Goal: Find specific page/section: Find specific page/section

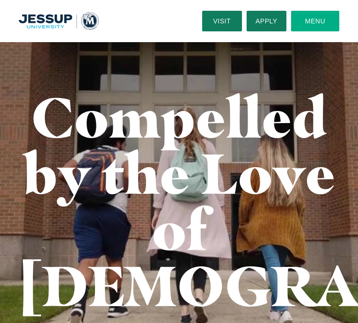
click at [316, 18] on button "Menu" at bounding box center [315, 21] width 48 height 21
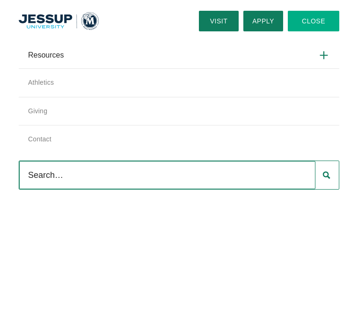
click at [325, 57] on icon at bounding box center [324, 55] width 12 height 12
click at [0, 0] on input "Resources" at bounding box center [0, 0] width 0 height 0
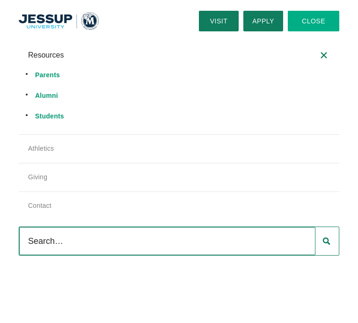
click at [325, 57] on use at bounding box center [324, 55] width 10 height 10
click at [0, 0] on input "Resources" at bounding box center [0, 0] width 0 height 0
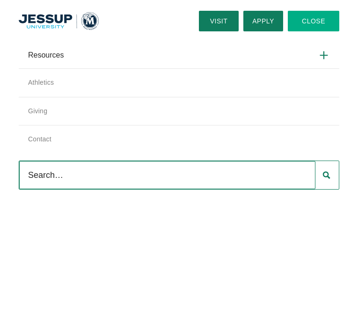
click at [43, 25] on img "Home" at bounding box center [59, 21] width 80 height 18
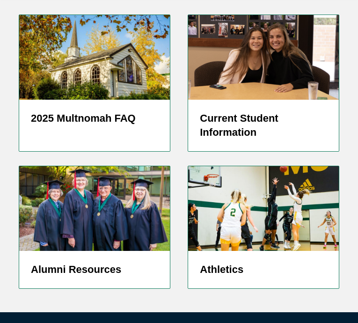
scroll to position [2661, 0]
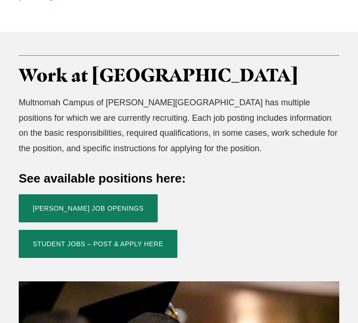
scroll to position [249, 0]
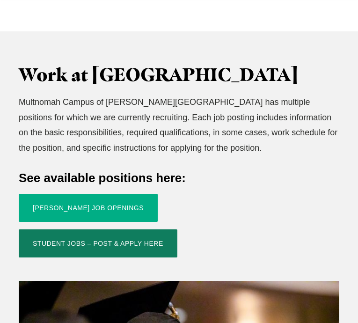
click at [100, 194] on link "Jessup Job Openings" at bounding box center [88, 208] width 139 height 28
